Goal: Task Accomplishment & Management: Use online tool/utility

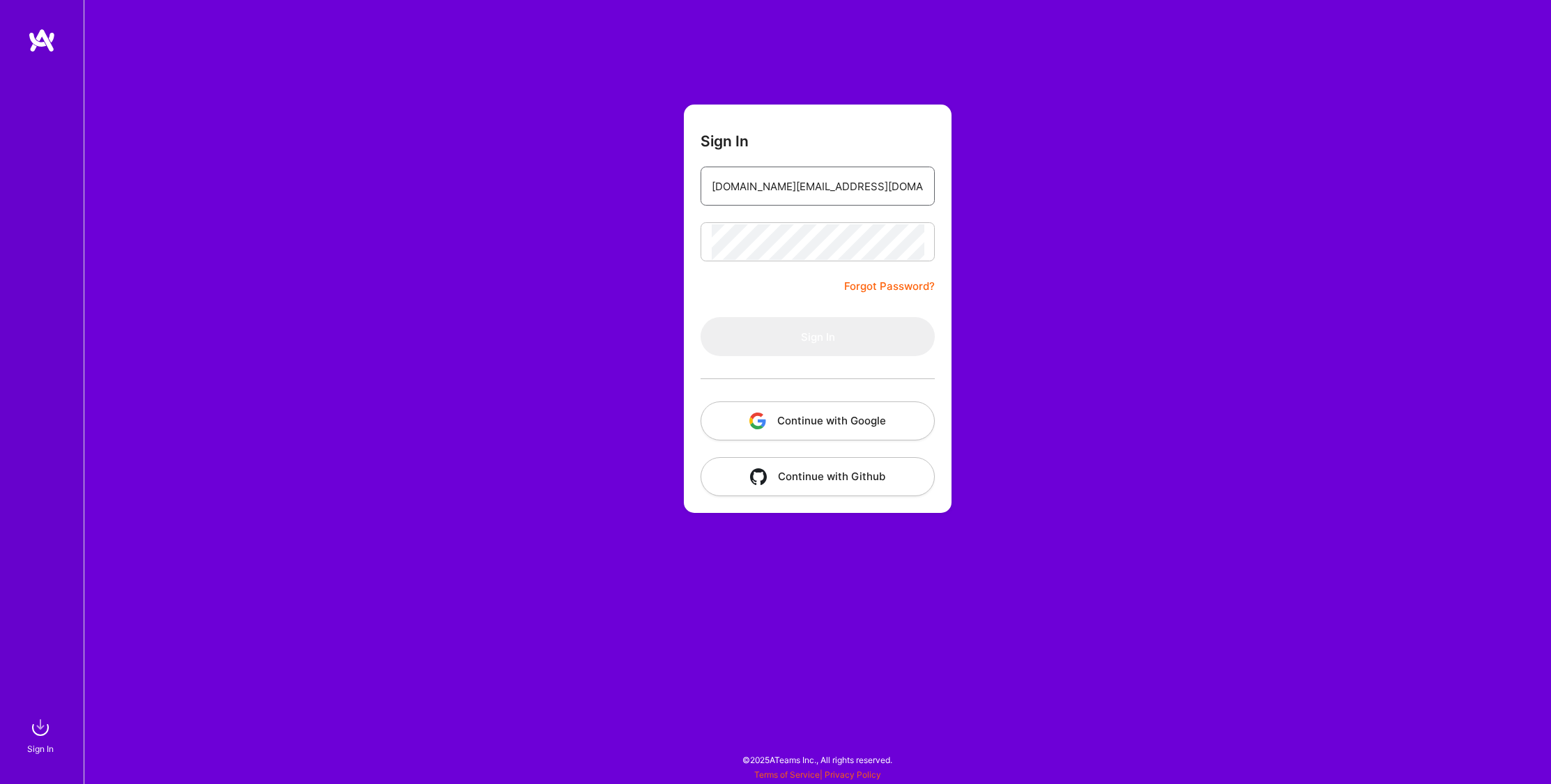
type input "[EMAIL_ADDRESS][DOMAIN_NAME]"
click at [826, 336] on button "Sign In" at bounding box center [817, 336] width 234 height 39
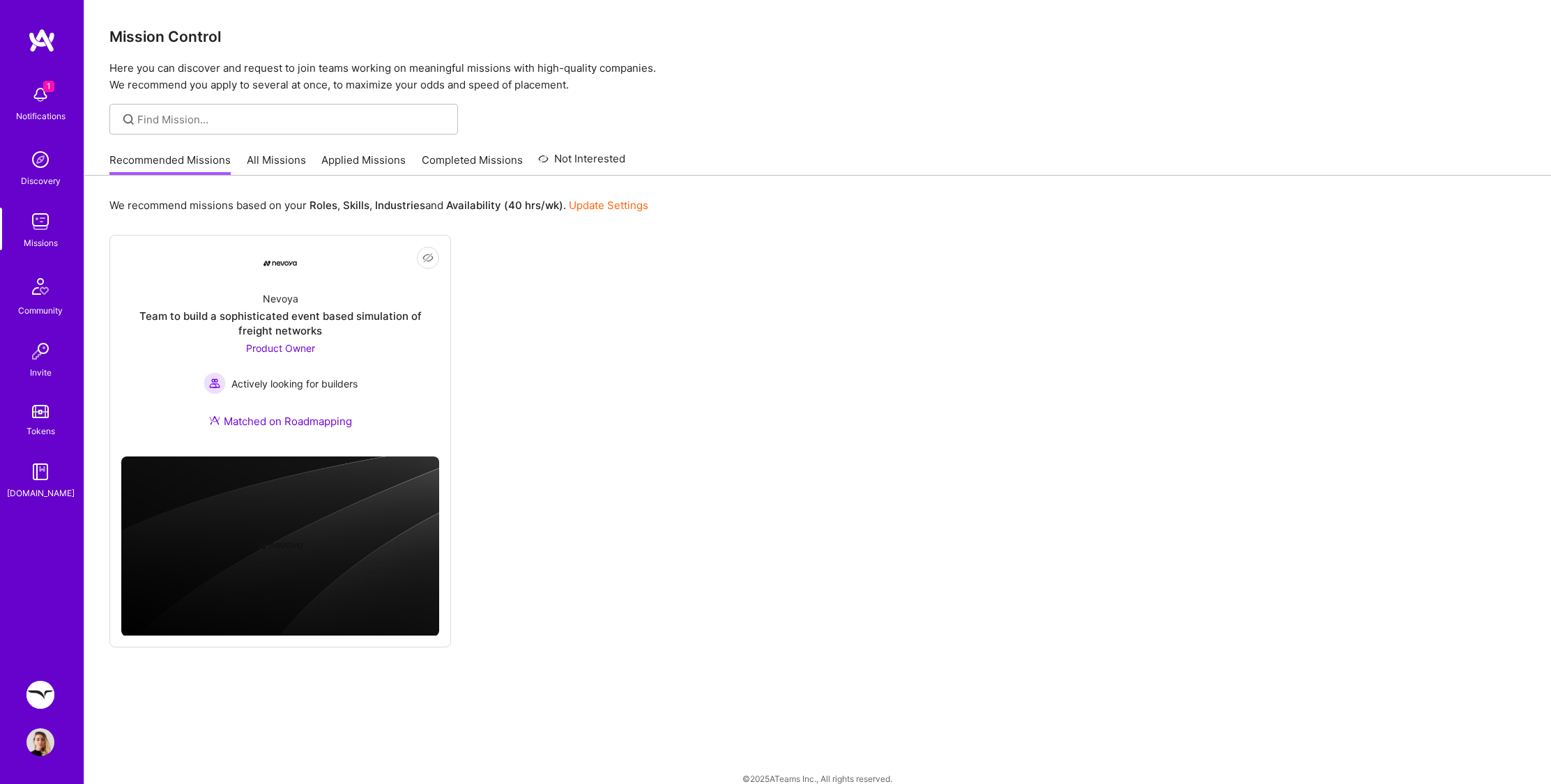
click at [39, 696] on img at bounding box center [41, 695] width 28 height 28
